Goal: Task Accomplishment & Management: Manage account settings

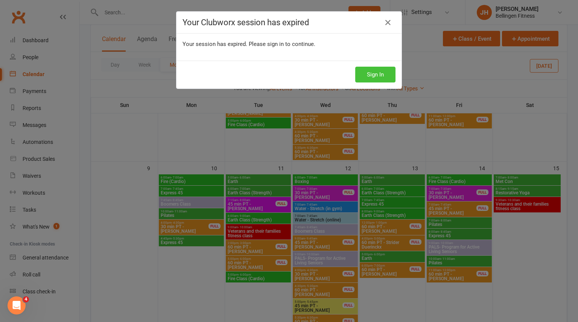
click at [370, 74] on button "Sign In" at bounding box center [375, 75] width 40 height 16
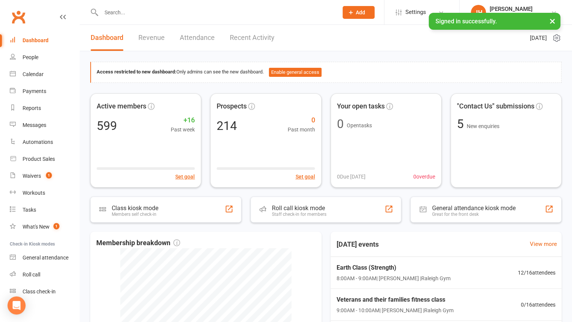
click at [137, 12] on input "text" at bounding box center [216, 12] width 234 height 11
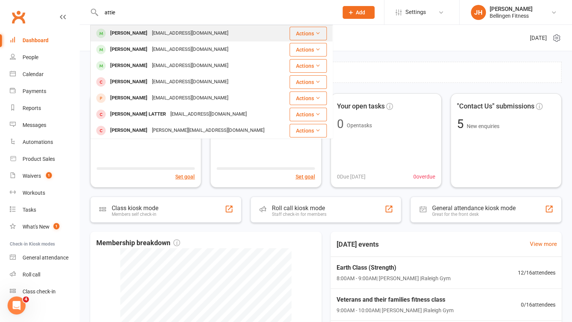
type input "attie"
click at [136, 28] on div "[PERSON_NAME]" at bounding box center [129, 33] width 42 height 11
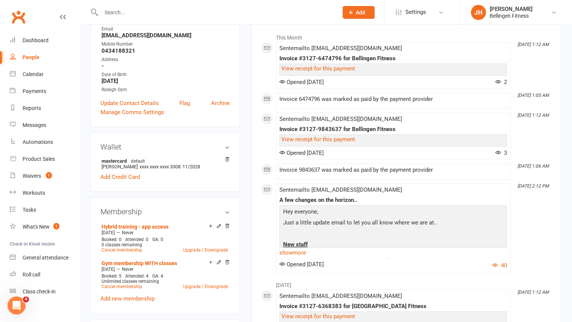
scroll to position [120, 0]
click at [201, 12] on input "text" at bounding box center [216, 12] width 234 height 11
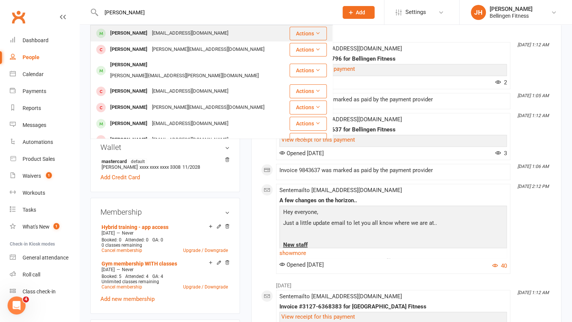
type input "[PERSON_NAME]"
click at [173, 35] on div "[EMAIL_ADDRESS][DOMAIN_NAME]" at bounding box center [190, 33] width 81 height 11
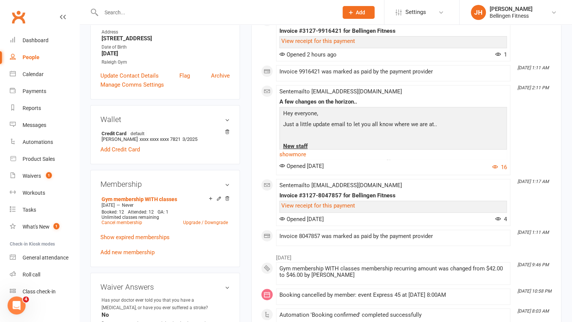
scroll to position [150, 0]
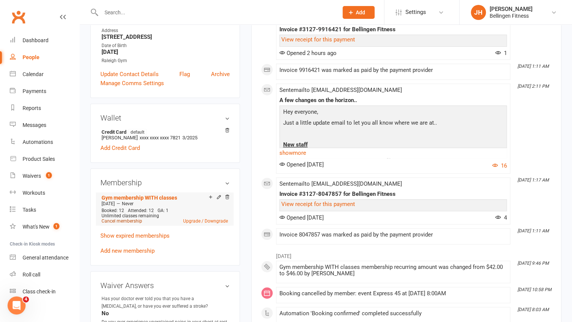
click at [135, 221] on link "Cancel membership" at bounding box center [122, 220] width 41 height 5
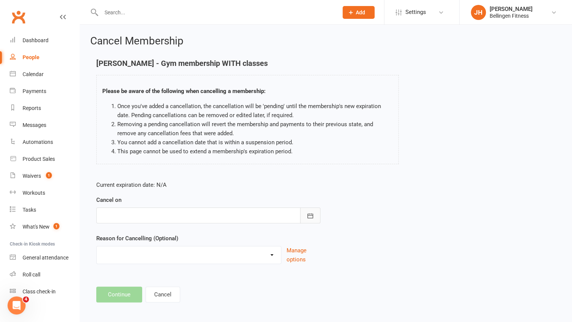
click at [310, 215] on icon "button" at bounding box center [310, 216] width 8 height 8
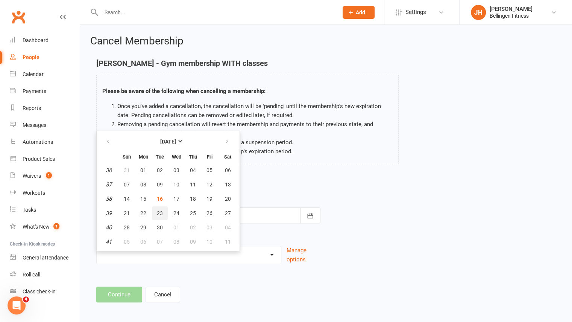
click at [163, 210] on button "23" at bounding box center [160, 213] width 16 height 14
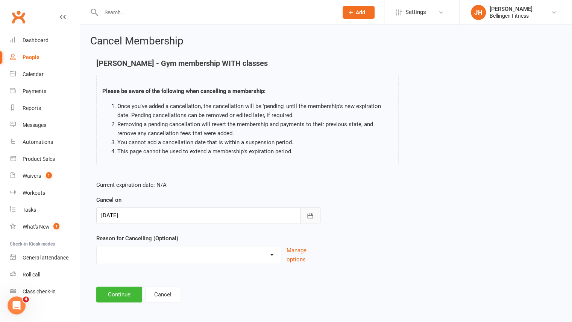
click at [313, 218] on icon "button" at bounding box center [310, 216] width 8 height 8
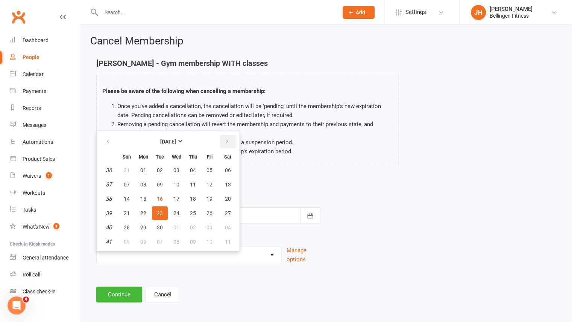
click at [227, 141] on icon "button" at bounding box center [227, 141] width 5 height 6
click at [142, 200] on span "13" at bounding box center [143, 199] width 6 height 6
type input "[DATE]"
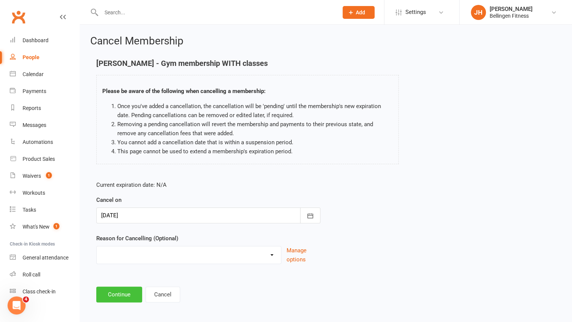
click at [123, 294] on button "Continue" at bounding box center [119, 294] width 46 height 16
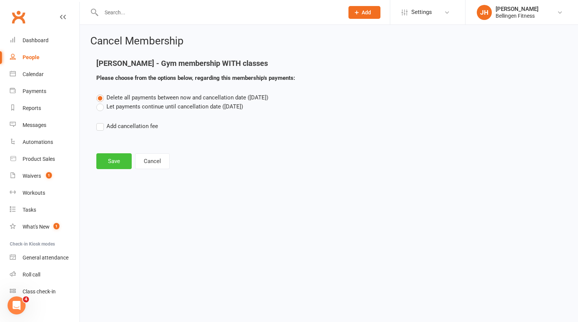
click at [126, 163] on button "Save" at bounding box center [113, 161] width 35 height 16
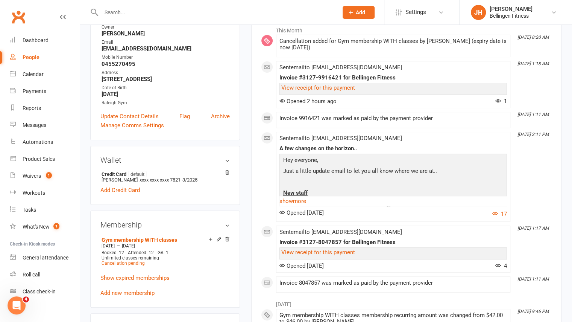
scroll to position [127, 0]
click at [207, 25] on div "Owner" at bounding box center [166, 27] width 128 height 7
click at [159, 8] on input "text" at bounding box center [216, 12] width 234 height 11
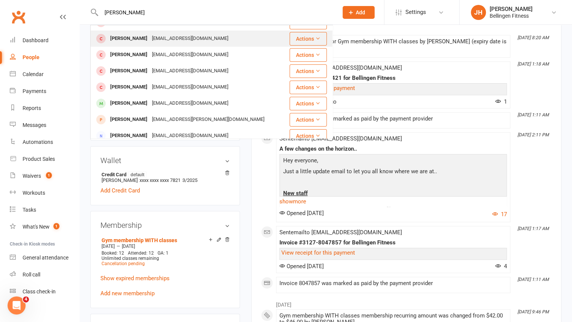
scroll to position [55, 0]
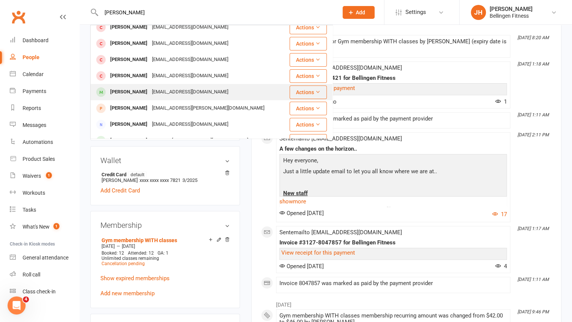
type input "[PERSON_NAME]"
click at [155, 95] on div "[EMAIL_ADDRESS][DOMAIN_NAME]" at bounding box center [190, 91] width 81 height 11
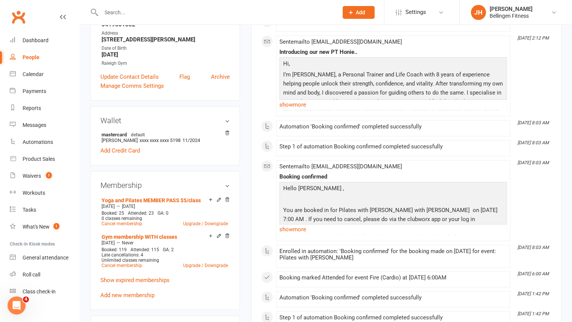
scroll to position [149, 0]
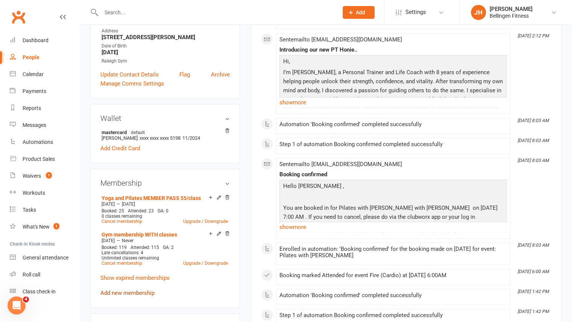
click at [144, 291] on link "Add new membership" at bounding box center [127, 292] width 54 height 7
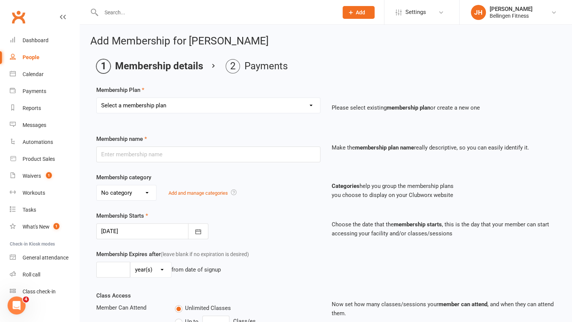
click at [191, 102] on select "Select a membership plan Create new Membership Plan Gym membership WITH classes…" at bounding box center [208, 105] width 223 height 15
select select "17"
click at [97, 98] on select "Select a membership plan Create new Membership Plan Gym membership WITH classes…" at bounding box center [208, 105] width 223 height 15
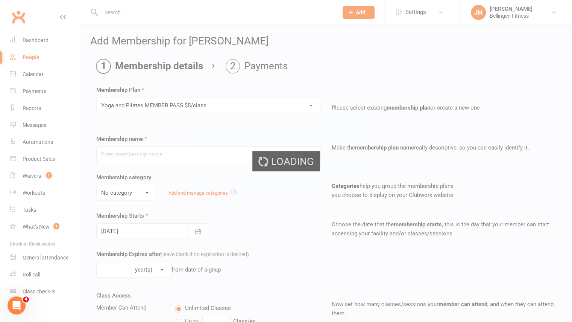
type input "Yoga and Pilates MEMBER PASS $5/class"
select select "1"
type input "4"
select select "2"
type input "10"
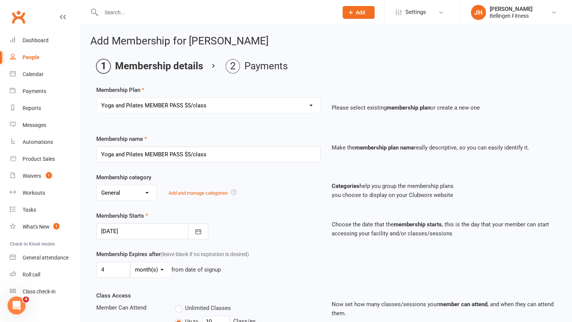
scroll to position [350, 0]
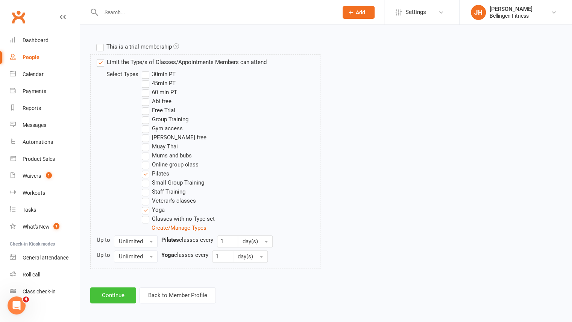
click at [128, 299] on button "Continue" at bounding box center [113, 295] width 46 height 16
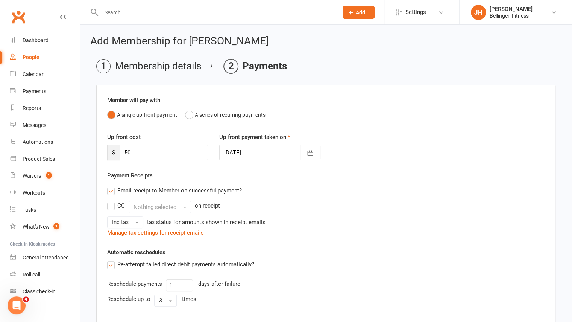
scroll to position [146, 0]
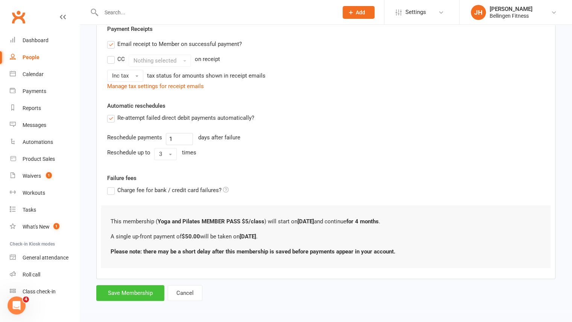
click at [133, 290] on button "Save Membership" at bounding box center [130, 293] width 68 height 16
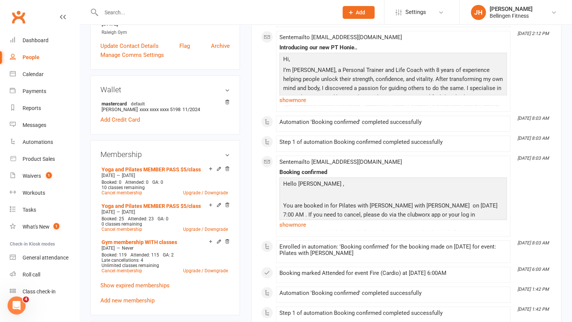
scroll to position [178, 0]
click at [32, 180] on link "Waivers 1" at bounding box center [45, 175] width 70 height 17
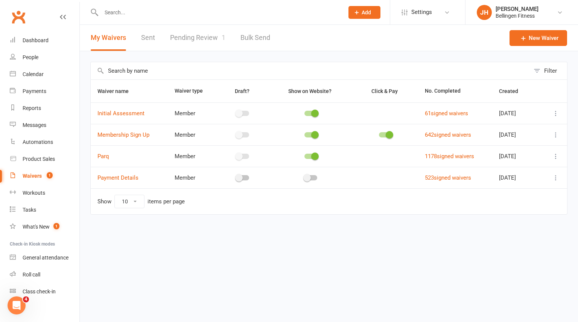
click at [32, 180] on link "Waivers 1" at bounding box center [45, 175] width 70 height 17
click at [193, 35] on link "Pending Review 1" at bounding box center [197, 38] width 55 height 26
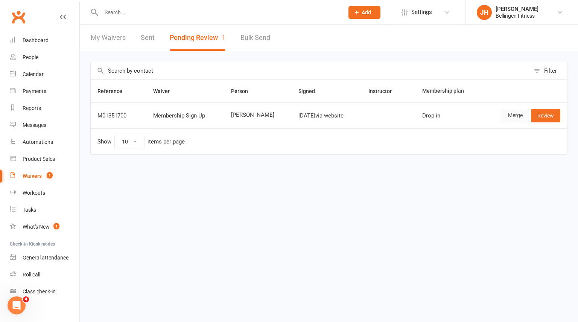
click at [512, 114] on link "Merge" at bounding box center [514, 116] width 27 height 14
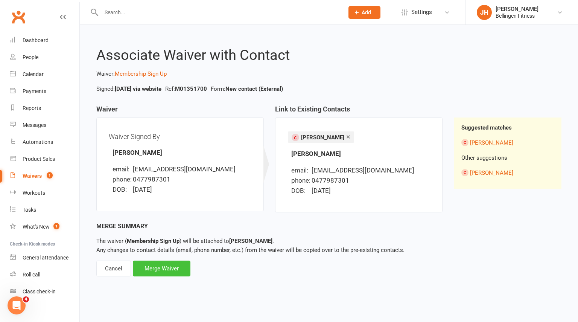
drag, startPoint x: 170, startPoint y: 258, endPoint x: 163, endPoint y: 270, distance: 14.0
click at [163, 270] on div "Merge Summary The waiver ( Membership Sign Up ) will be attached to [PERSON_NAM…" at bounding box center [328, 248] width 465 height 55
click at [163, 270] on div "Merge Waiver" at bounding box center [162, 268] width 58 height 16
